Goal: Task Accomplishment & Management: Complete application form

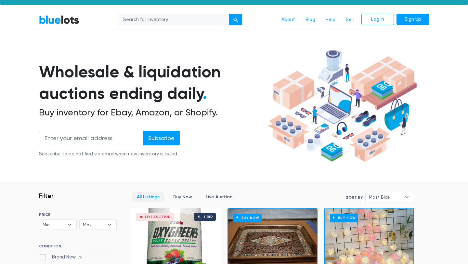
scroll to position [11, 0]
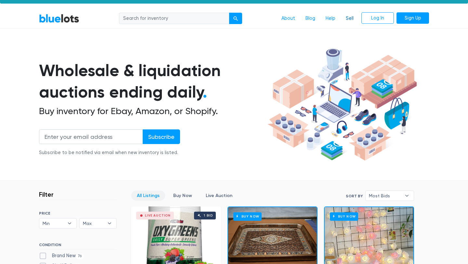
click at [349, 20] on link "Sell" at bounding box center [350, 18] width 18 height 12
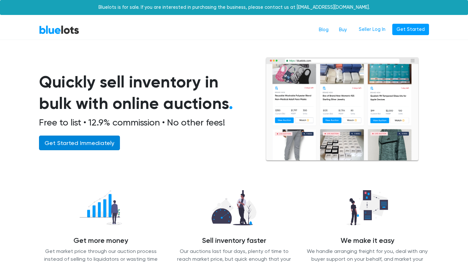
click at [98, 142] on link "Get Started Immediately" at bounding box center [79, 143] width 81 height 15
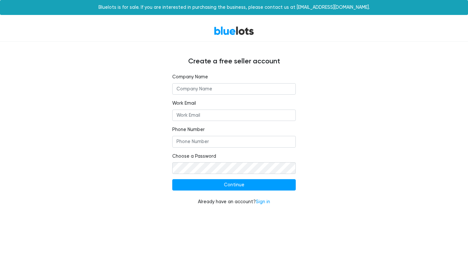
click at [194, 89] on input "text" at bounding box center [233, 89] width 123 height 12
type input "Ahzeba LLC."
type input "ahzeballc@gmail.com"
click at [212, 140] on input "Phone Number" at bounding box center [233, 142] width 123 height 12
type input "+994502582211"
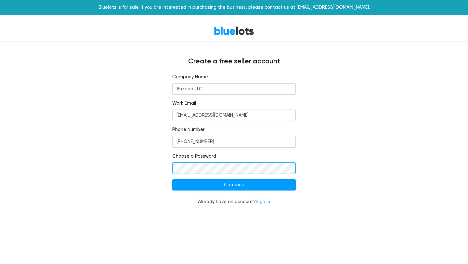
click at [172, 179] on input "Continue" at bounding box center [233, 185] width 123 height 12
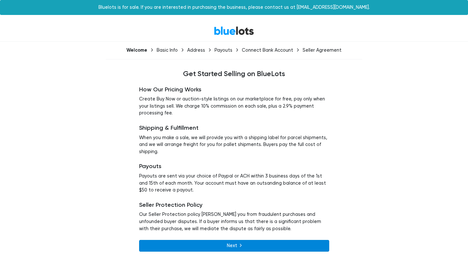
click at [217, 240] on link "Next" at bounding box center [234, 246] width 190 height 12
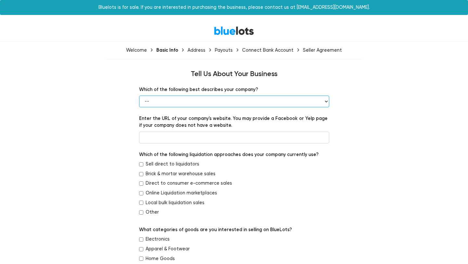
click at [243, 103] on select "-- Retailer Wholesaler Brand or Manufacturer Liquidator 3PL Other" at bounding box center [234, 102] width 190 height 12
click at [213, 98] on select "-- Retailer Wholesaler Brand or Manufacturer Liquidator 3PL Other" at bounding box center [234, 102] width 190 height 12
select select "Brand or Manufacturer"
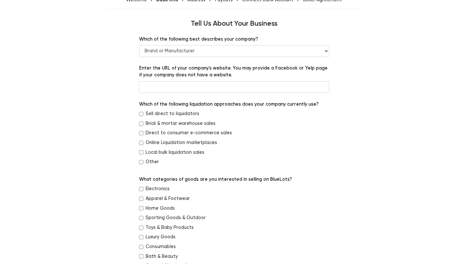
scroll to position [56, 0]
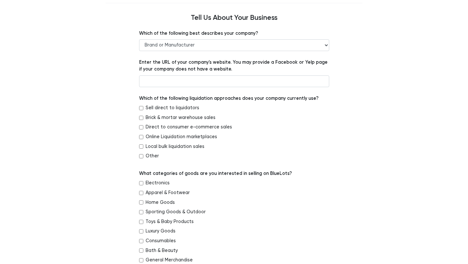
click at [144, 108] on div "Sell direct to liquidators" at bounding box center [234, 109] width 190 height 10
click at [140, 110] on div "Sell direct to liquidators" at bounding box center [234, 109] width 190 height 10
click at [141, 109] on input "Sell direct to liquidators" at bounding box center [141, 108] width 4 height 4
click at [140, 108] on input "Sell direct to liquidators" at bounding box center [141, 108] width 4 height 4
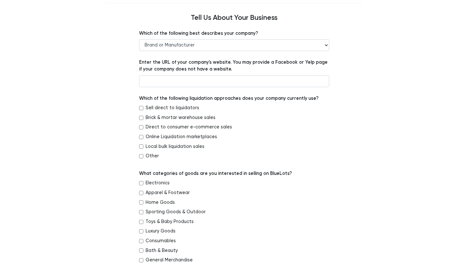
checkbox input "true"
click at [142, 128] on input "Direct to consumer e-commerce sales" at bounding box center [141, 127] width 4 height 4
checkbox input "true"
click at [142, 139] on div "Online Liquidation marketplaces" at bounding box center [234, 138] width 190 height 10
click at [142, 147] on input "Local bulk liquidation sales" at bounding box center [141, 146] width 4 height 4
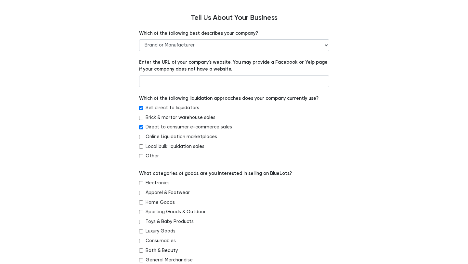
checkbox input "true"
click at [142, 159] on div "Other" at bounding box center [234, 157] width 190 height 10
click at [142, 157] on input "Other" at bounding box center [141, 156] width 4 height 4
checkbox input "true"
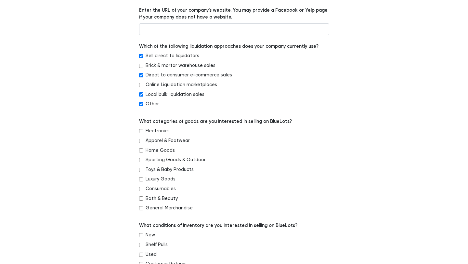
scroll to position [109, 0]
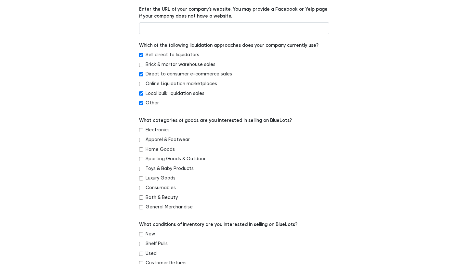
click at [140, 160] on input "Sporting Goods & Outdoor" at bounding box center [141, 159] width 4 height 4
checkbox input "true"
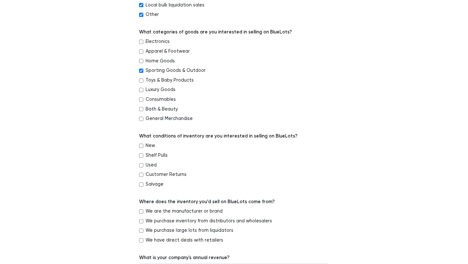
scroll to position [198, 0]
click at [141, 145] on input "New" at bounding box center [141, 145] width 4 height 4
checkbox input "true"
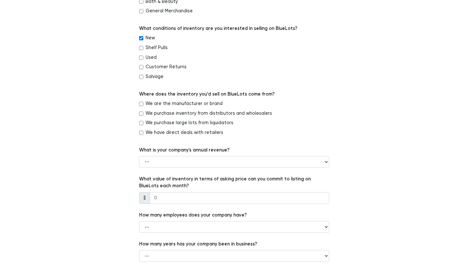
scroll to position [307, 0]
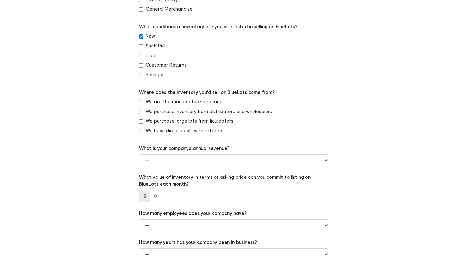
click at [143, 104] on div "We are the manufacturer or brand" at bounding box center [234, 103] width 190 height 10
click at [139, 103] on input "We are the manufacturer or brand" at bounding box center [141, 102] width 4 height 4
checkbox input "true"
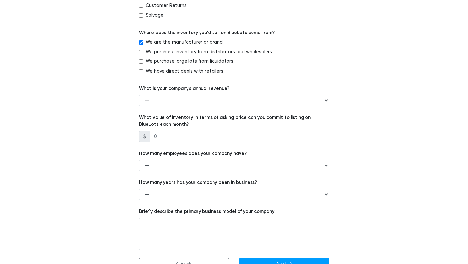
scroll to position [367, 0]
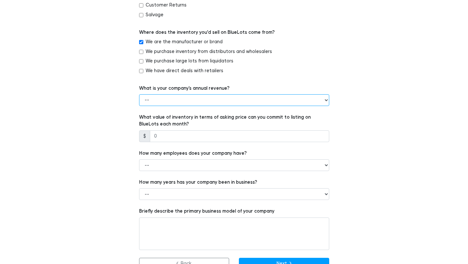
click at [174, 102] on select "-- Less than $100,000 $100,000 to $500,000 $500,000 to $1,000,000 $1,000,000 to…" at bounding box center [234, 100] width 190 height 12
select select "Less than $100,000"
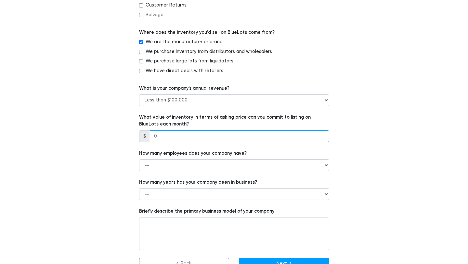
click at [174, 136] on input "number" at bounding box center [239, 136] width 179 height 12
type input "13000"
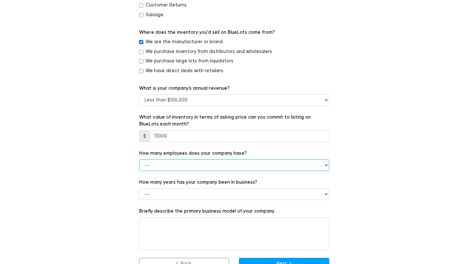
click at [164, 165] on select "-- 1 - 5 6 - 20 21 - 50 More than 50" at bounding box center [234, 165] width 190 height 12
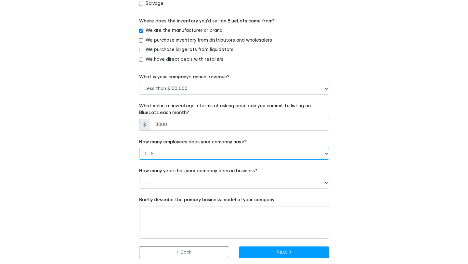
scroll to position [380, 0]
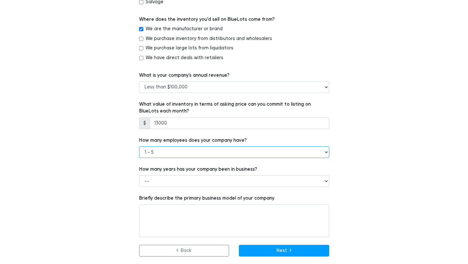
click at [165, 149] on select "-- 1 - 5 6 - 20 21 - 50 More than 50" at bounding box center [234, 152] width 190 height 12
select select "6 - 20"
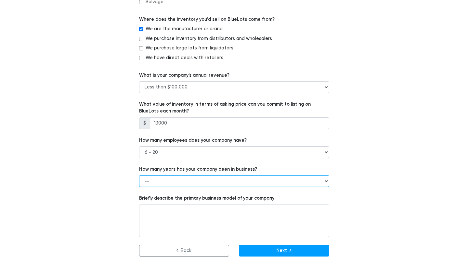
click at [166, 179] on select "-- Less than 1 year 1 to 3 years 4+ years" at bounding box center [234, 181] width 190 height 12
click at [165, 181] on select "-- Less than 1 year 1 to 3 years 4+ years" at bounding box center [234, 181] width 190 height 12
select select "Less than 1 year"
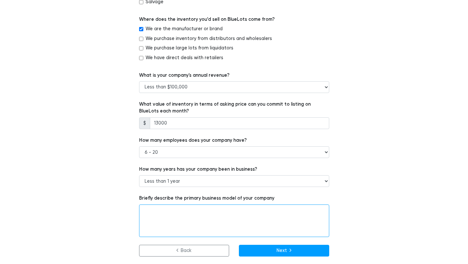
click at [162, 219] on textarea at bounding box center [234, 220] width 190 height 32
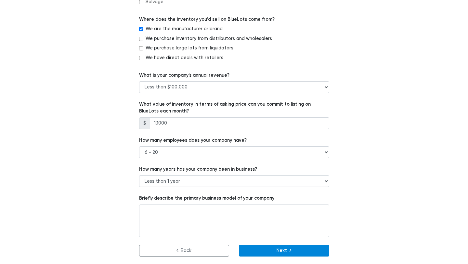
click at [255, 248] on button "Next" at bounding box center [284, 251] width 90 height 12
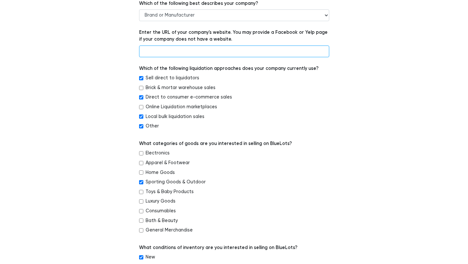
scroll to position [75, 0]
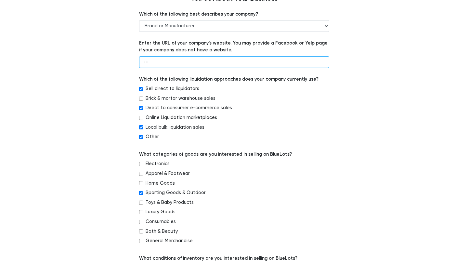
type input "--"
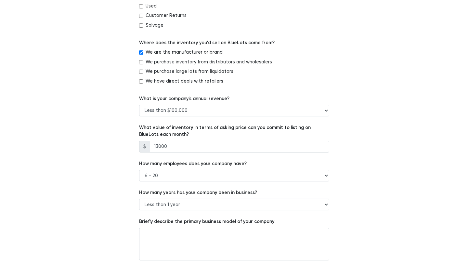
scroll to position [380, 0]
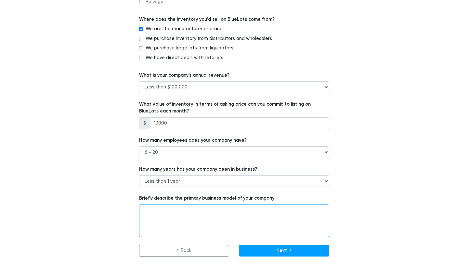
click at [257, 219] on textarea at bounding box center [234, 220] width 190 height 32
paste textarea "AHZEBA LLC – Company Overview Legal Name: AHZEBA LLC Business Type: Limited Lia…"
drag, startPoint x: 205, startPoint y: 214, endPoint x: 161, endPoint y: 214, distance: 44.5
click at [161, 214] on textarea "AHZEBA LLC – Company Overview Legal Name: AHZEBA LLC Business Type: Limited Lia…" at bounding box center [234, 220] width 190 height 32
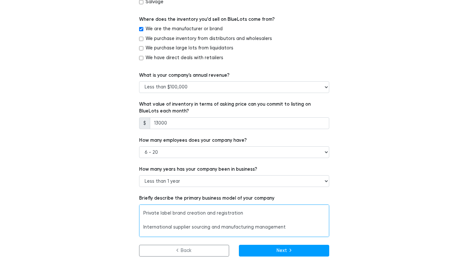
scroll to position [203, 0]
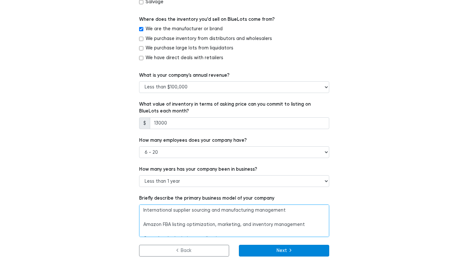
type textarea "AHZEBA LLC – Company Overview Legal Name: AHZEBA LLC Business Type: Limited Lia…"
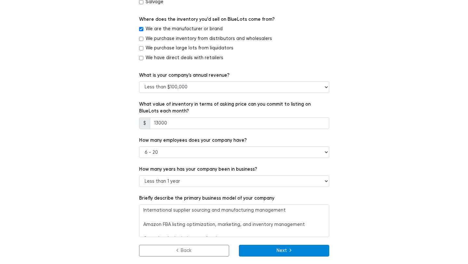
click at [278, 252] on button "Next" at bounding box center [284, 251] width 90 height 12
